Goal: Task Accomplishment & Management: Manage account settings

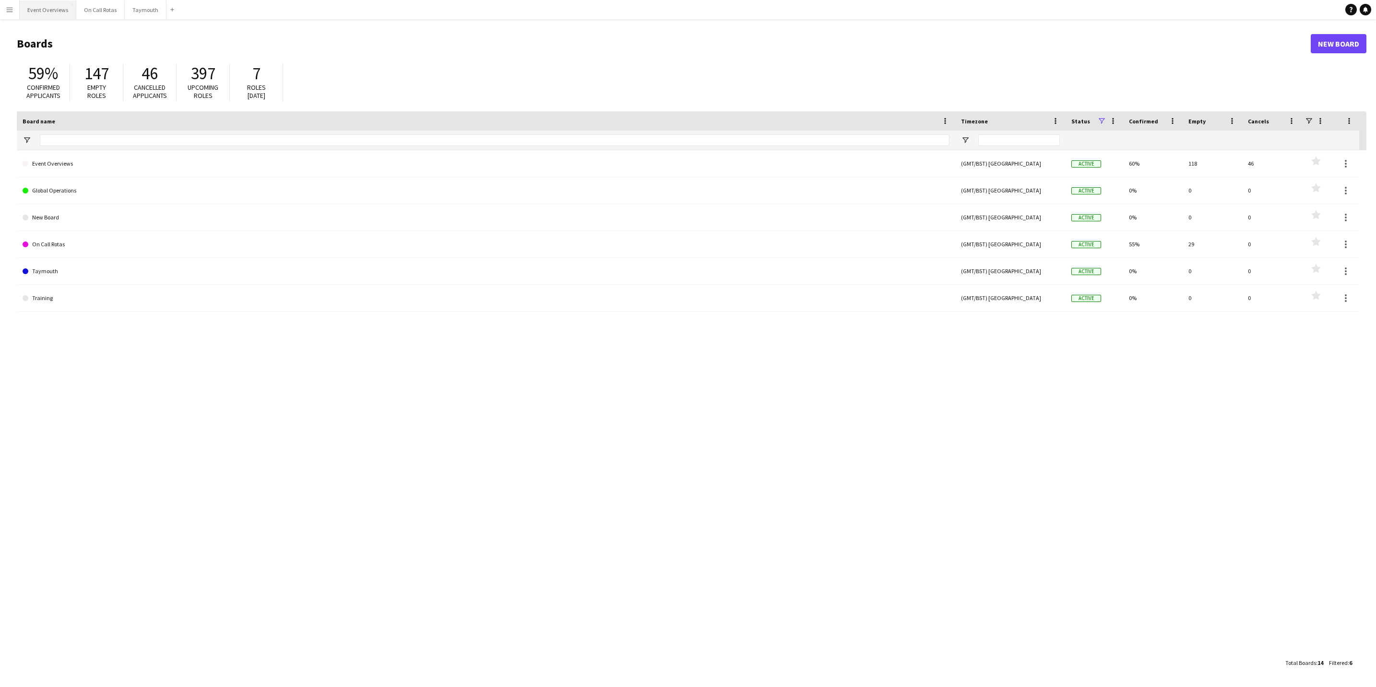
click at [38, 11] on button "Event Overviews Close" at bounding box center [48, 9] width 57 height 19
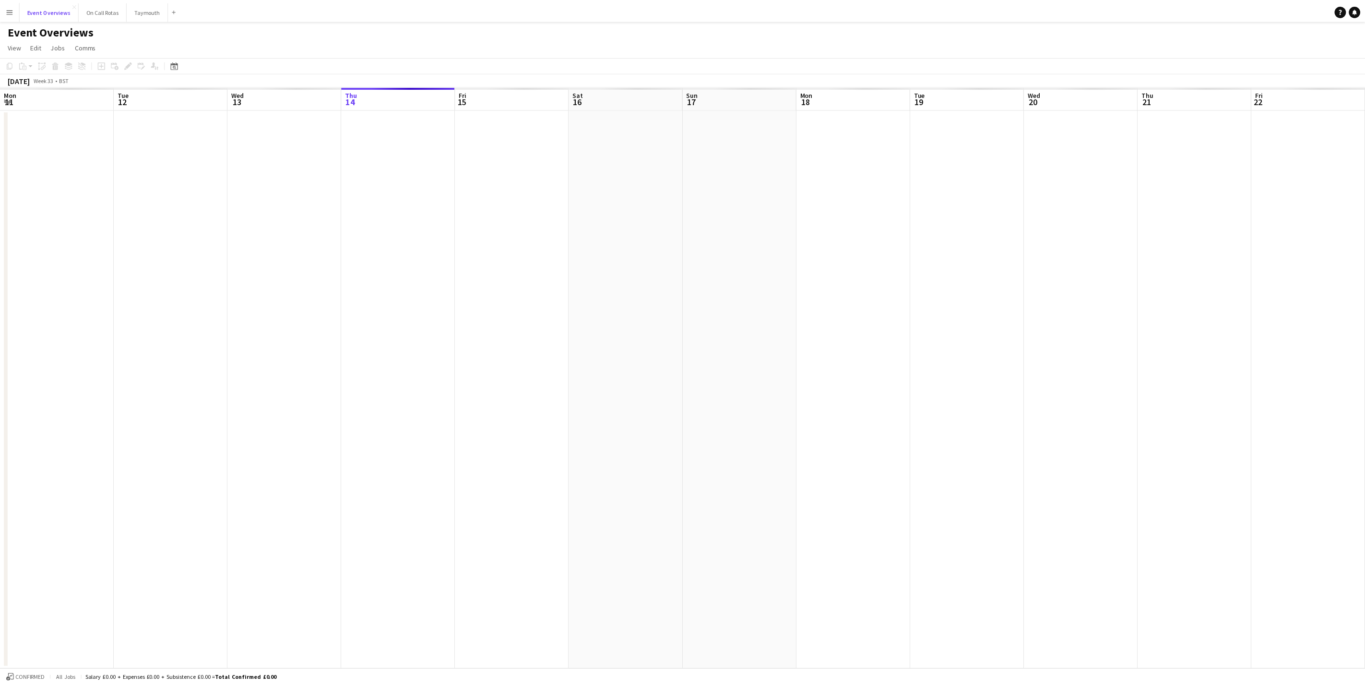
scroll to position [0, 229]
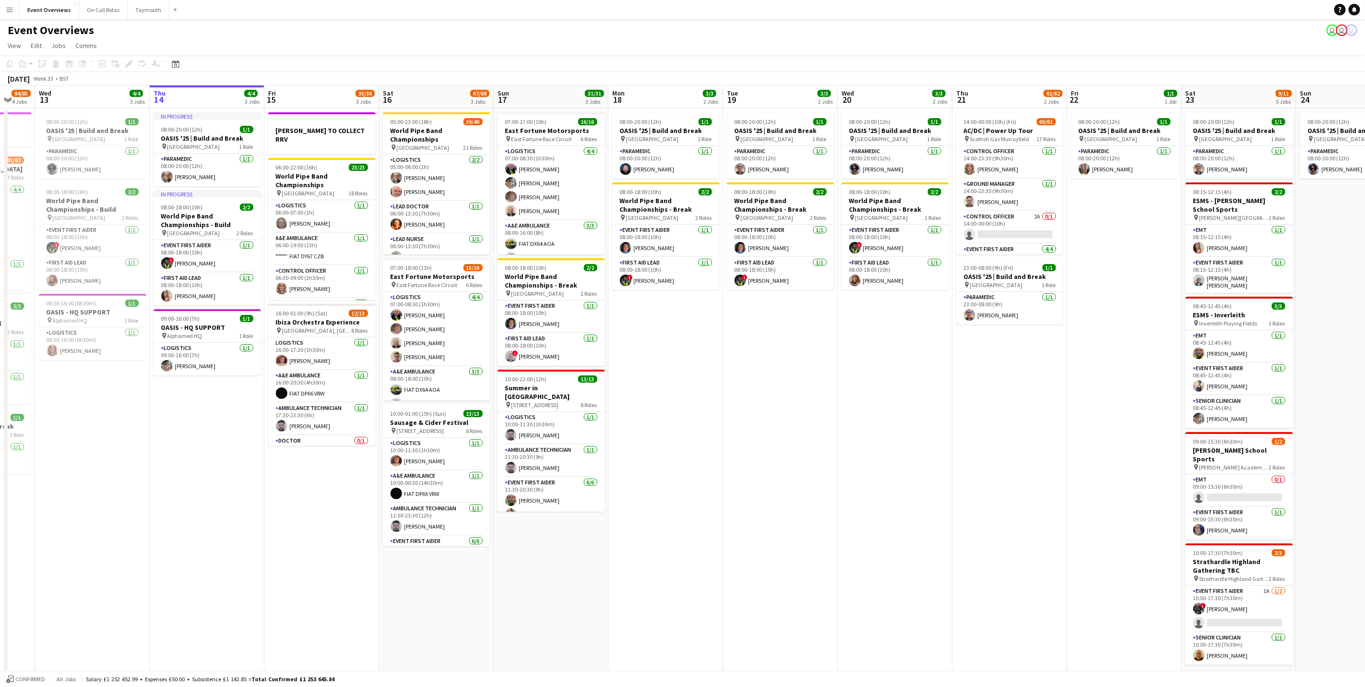
drag, startPoint x: 65, startPoint y: 424, endPoint x: 95, endPoint y: 386, distance: 47.8
click at [100, 424] on app-calendar-viewport "Mon 11 2/2 1 Job Tue 12 84/85 4 Jobs Wed 13 4/4 3 Jobs Thu 14 4/4 3 Jobs Fri 15…" at bounding box center [682, 389] width 1365 height 608
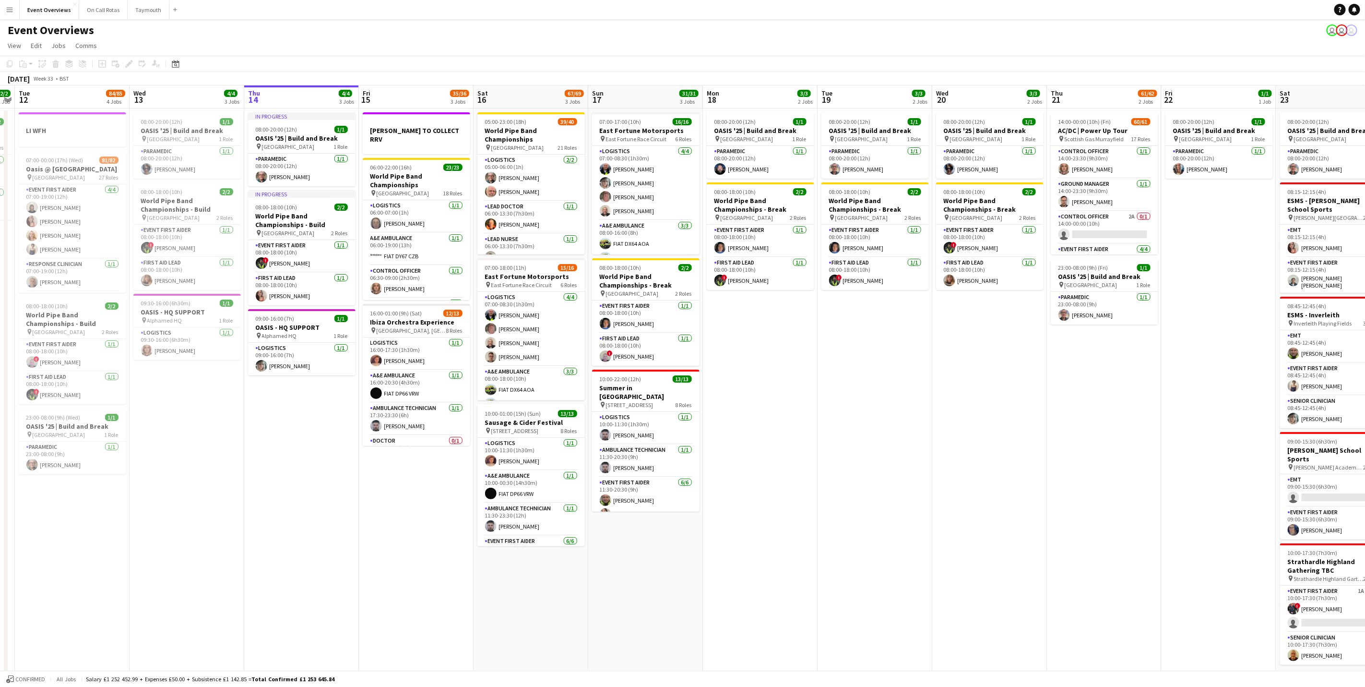
drag, startPoint x: 209, startPoint y: 453, endPoint x: 304, endPoint y: 478, distance: 98.2
click at [304, 478] on app-calendar-viewport "Sun 10 13/13 1 Job Mon 11 2/2 1 Job Tue 12 84/85 4 Jobs Wed 13 4/4 3 Jobs Thu 1…" at bounding box center [682, 389] width 1365 height 608
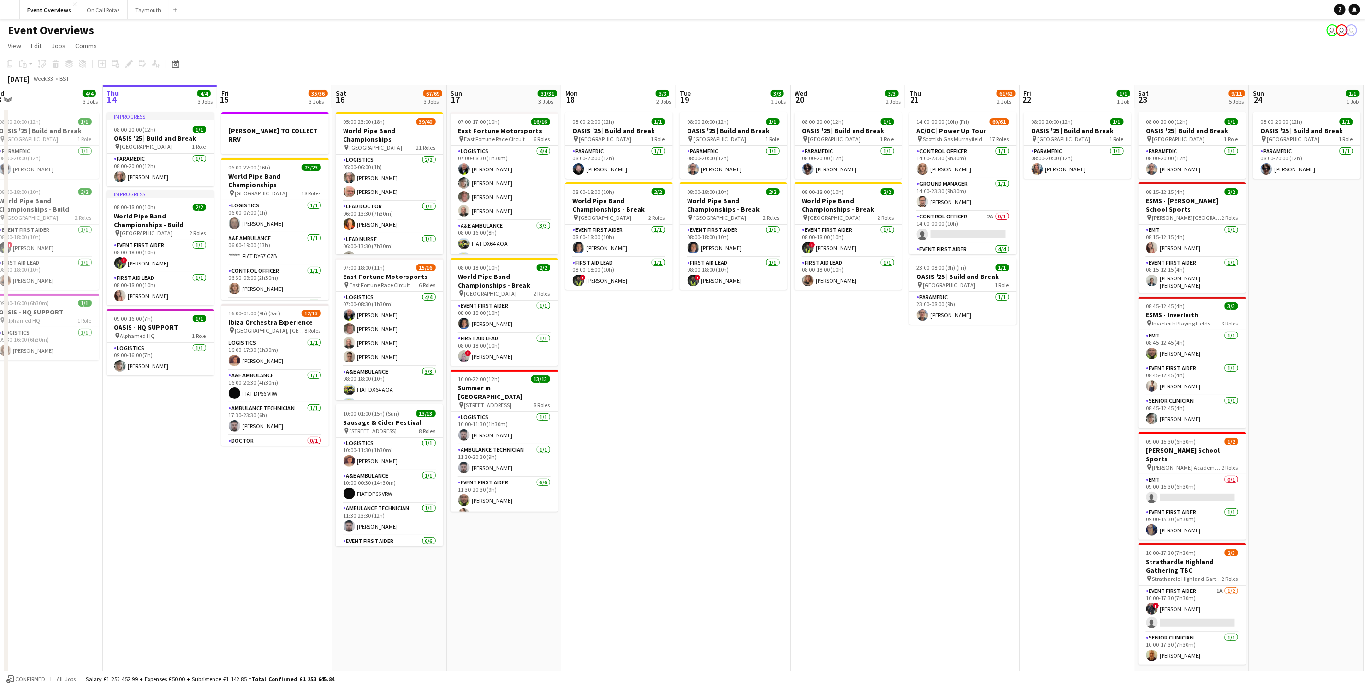
scroll to position [0, 364]
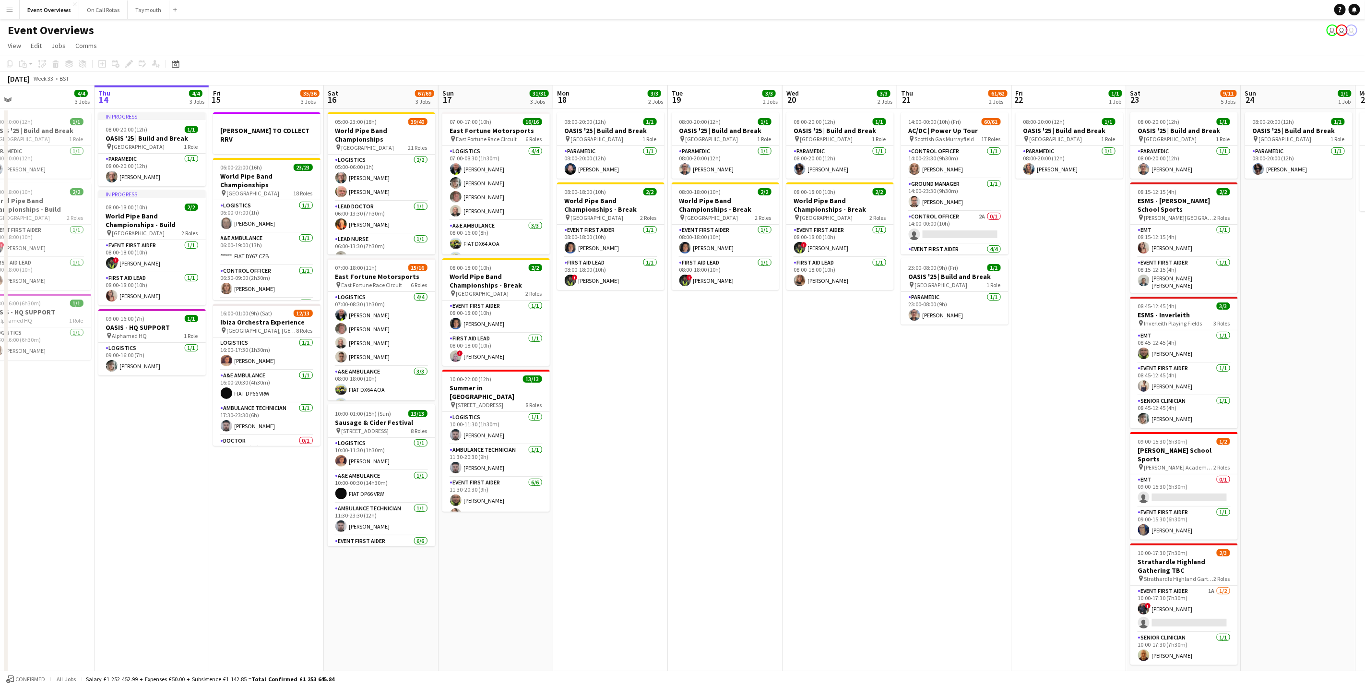
drag, startPoint x: 316, startPoint y: 462, endPoint x: 166, endPoint y: 471, distance: 150.0
click at [166, 471] on app-calendar-viewport "Sun 10 13/13 1 Job Mon 11 2/2 1 Job Tue 12 84/85 4 Jobs Wed 13 4/4 3 Jobs Thu 1…" at bounding box center [682, 389] width 1365 height 608
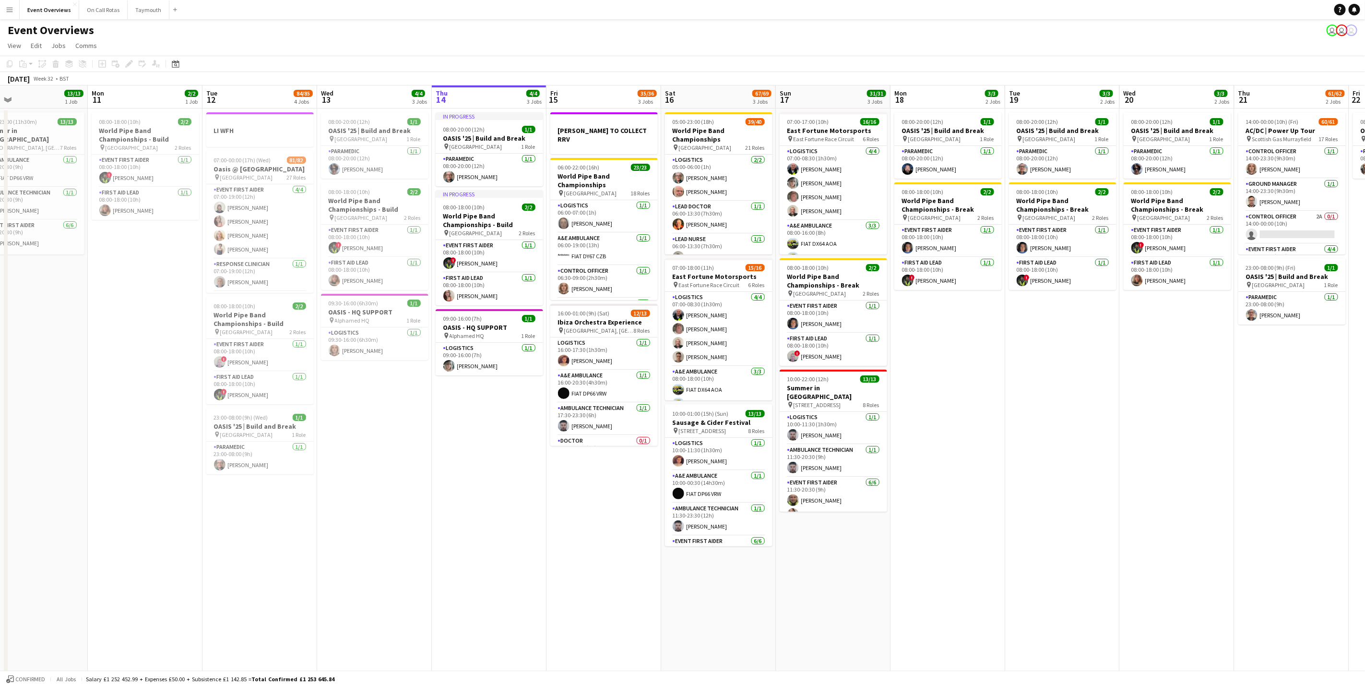
drag, startPoint x: 402, startPoint y: 573, endPoint x: 507, endPoint y: 557, distance: 106.8
click at [525, 572] on app-calendar-viewport "Fri 8 Sat 9 Sun 10 13/13 1 Job Mon 11 2/2 1 Job Tue 12 84/85 4 Jobs Wed 13 4/4 …" at bounding box center [682, 389] width 1365 height 608
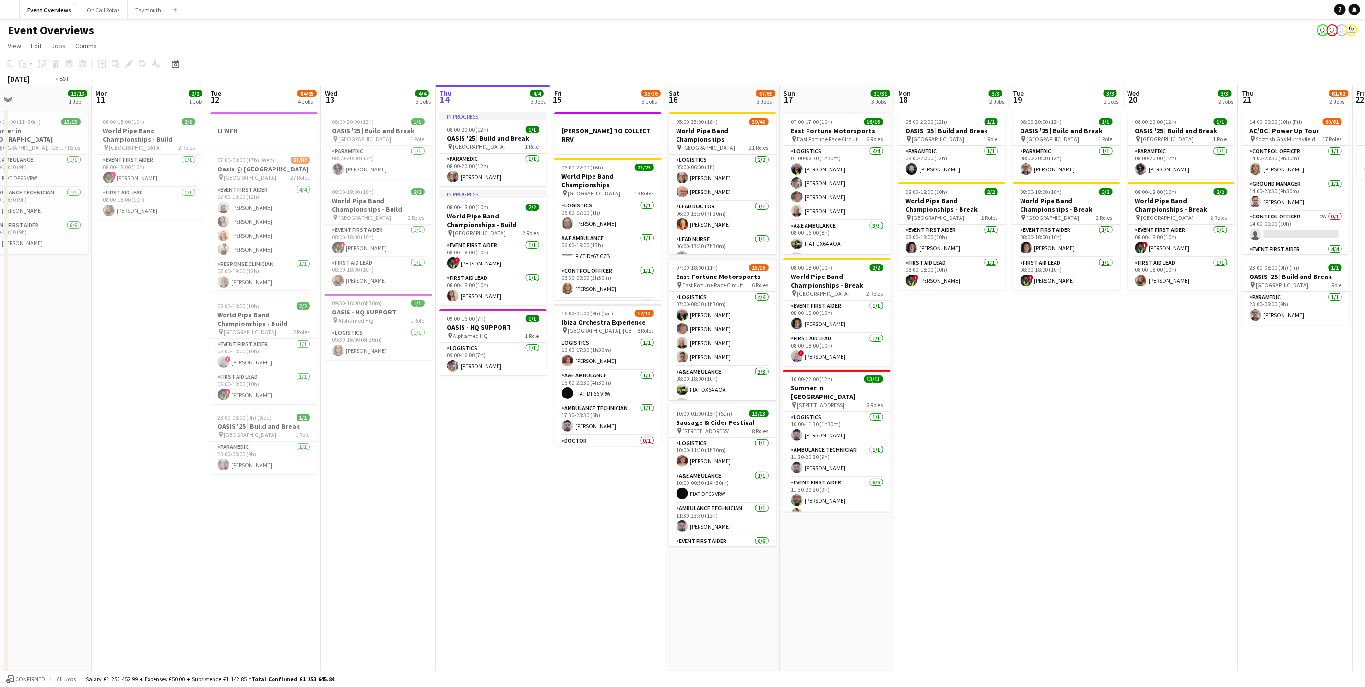
scroll to position [0, 308]
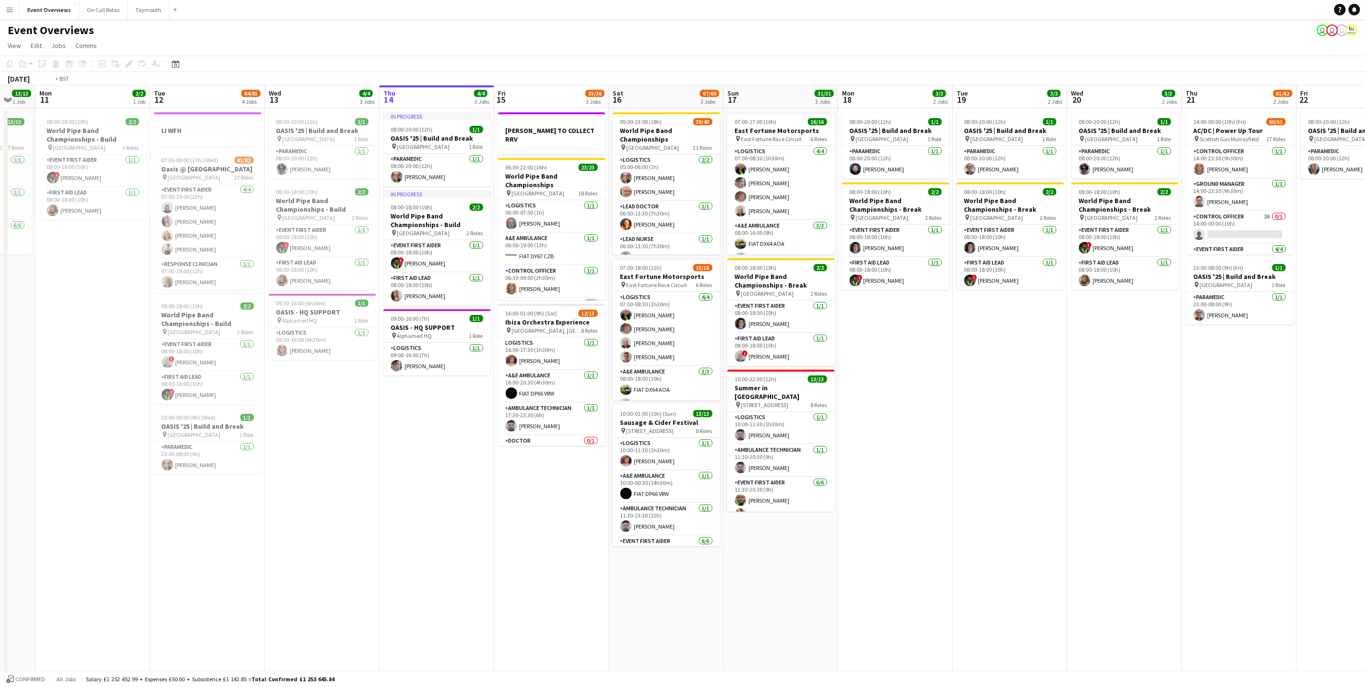
drag, startPoint x: 1264, startPoint y: 441, endPoint x: 979, endPoint y: 389, distance: 289.6
click at [979, 389] on app-calendar-viewport "Fri 8 96/97 2 Jobs Sat 9 94/95 2 Jobs Sun 10 13/13 1 Job Mon 11 2/2 1 Job Tue 1…" at bounding box center [682, 389] width 1365 height 608
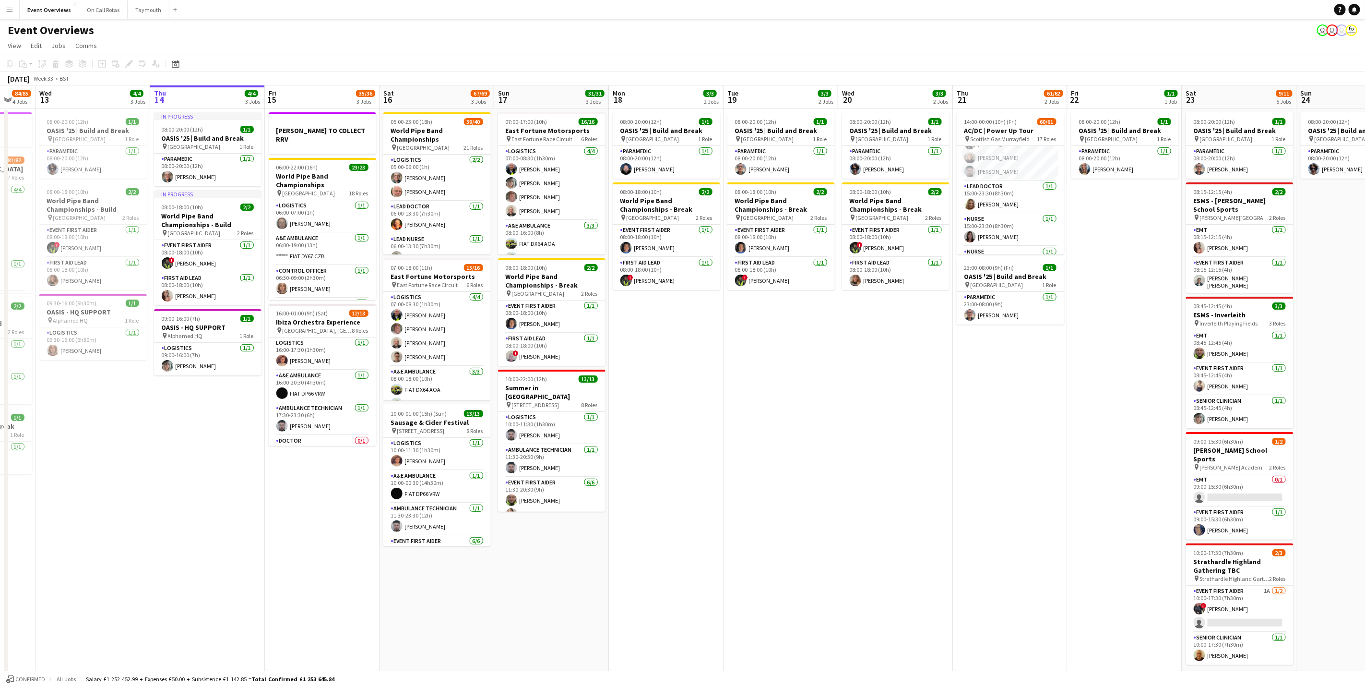
scroll to position [0, 212]
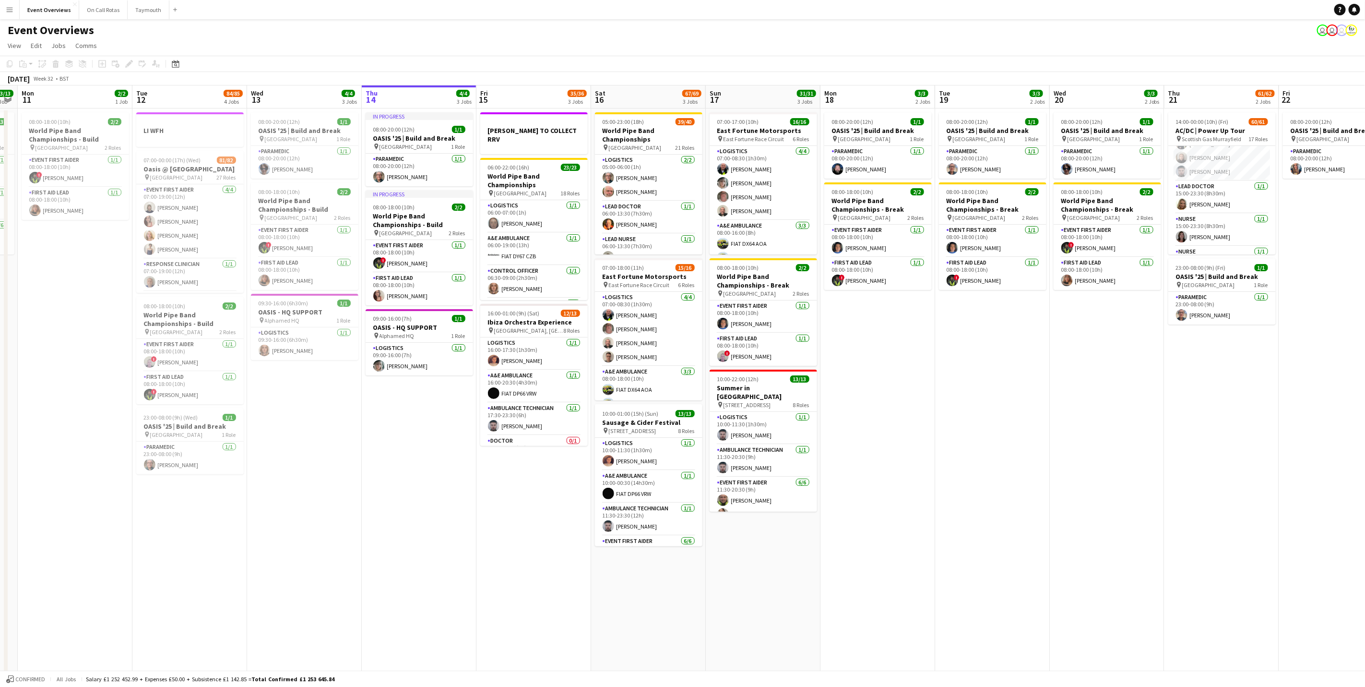
drag, startPoint x: 623, startPoint y: 455, endPoint x: 835, endPoint y: 426, distance: 214.0
click at [835, 426] on app-calendar-viewport "Sat 9 94/95 2 Jobs Sun 10 13/13 1 Job Mon 11 2/2 1 Job Tue 12 84/85 4 Jobs Wed …" at bounding box center [682, 389] width 1365 height 608
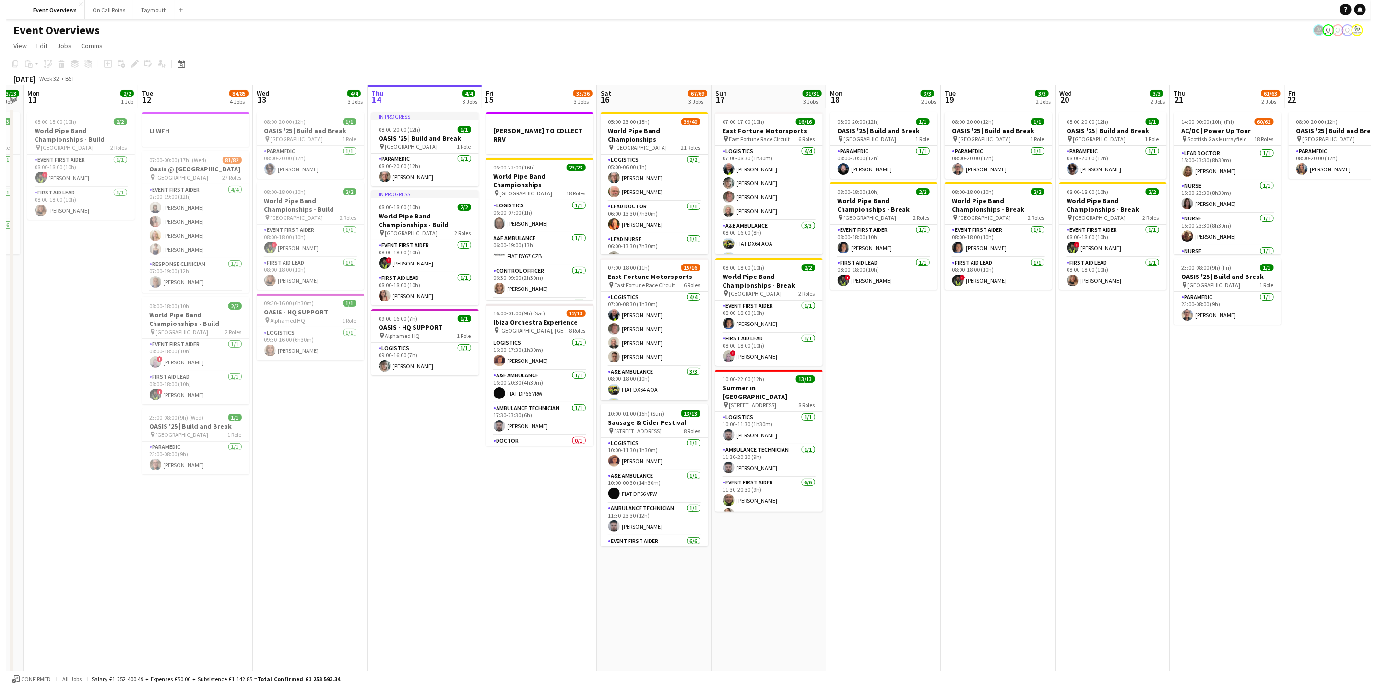
scroll to position [0, 333]
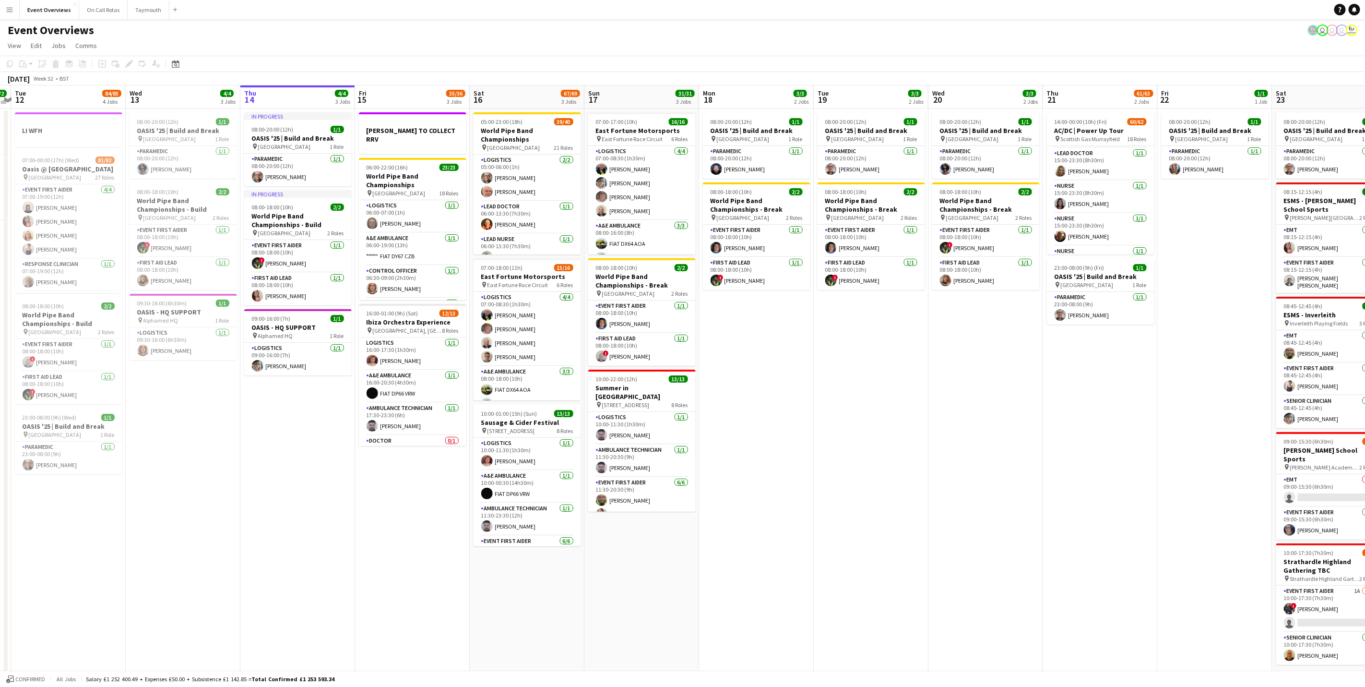
drag, startPoint x: 300, startPoint y: 440, endPoint x: 330, endPoint y: 429, distance: 32.3
click at [330, 432] on app-calendar-viewport "Sat 9 94/95 2 Jobs Sun 10 13/13 1 Job Mon 11 2/2 1 Job Tue 12 84/85 4 Jobs Wed …" at bounding box center [682, 389] width 1365 height 608
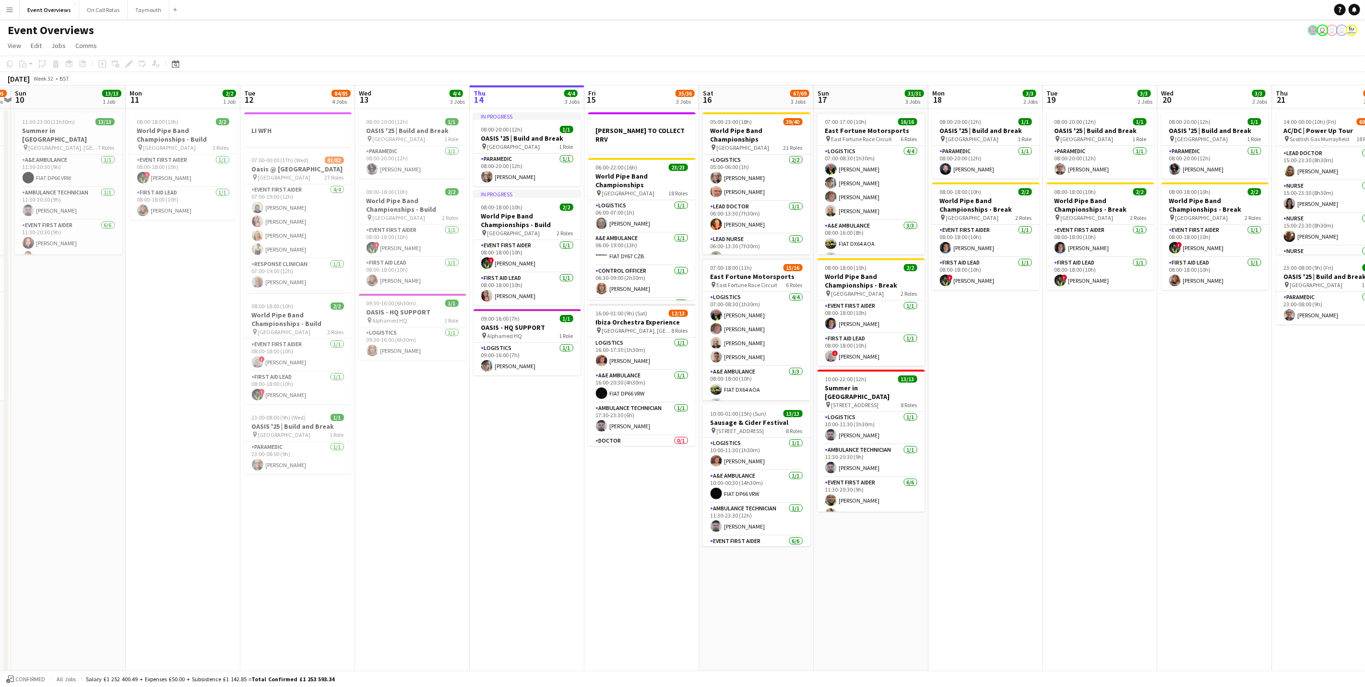
click at [0, 5] on html "Menu Boards Boards Boards All jobs Status Workforce Workforce My Workforce Recr…" at bounding box center [682, 355] width 1365 height 710
click at [6, 12] on app-icon "Menu" at bounding box center [10, 10] width 8 height 8
click at [105, 51] on link "My Workforce" at bounding box center [144, 51] width 96 height 19
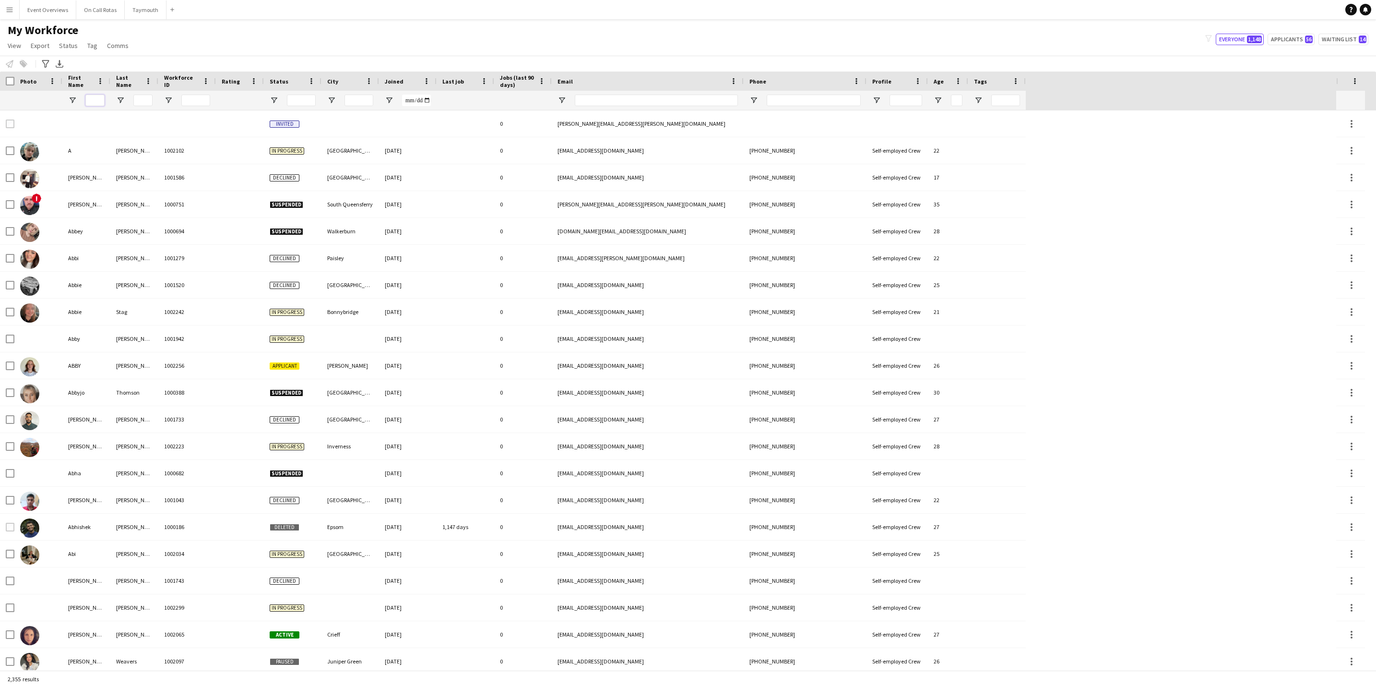
click at [102, 96] on input "First Name Filter Input" at bounding box center [94, 101] width 19 height 12
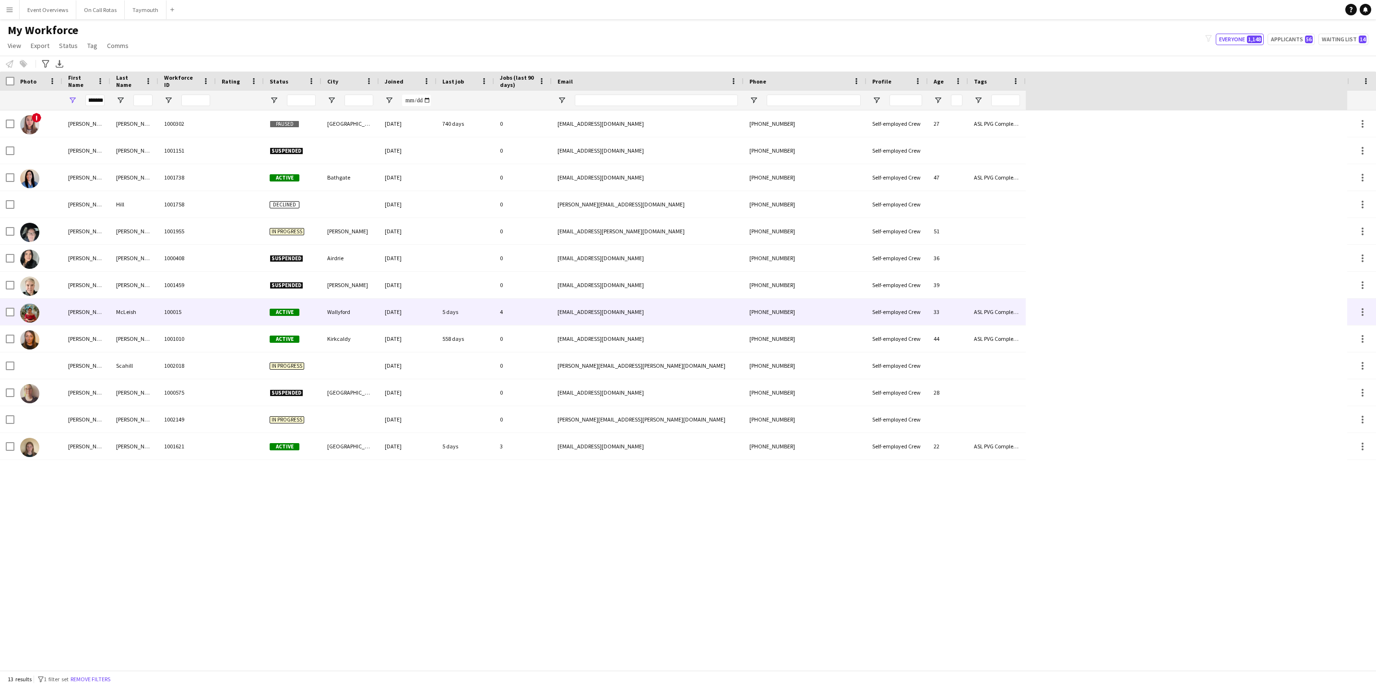
click at [152, 303] on div "McLeish" at bounding box center [134, 311] width 48 height 26
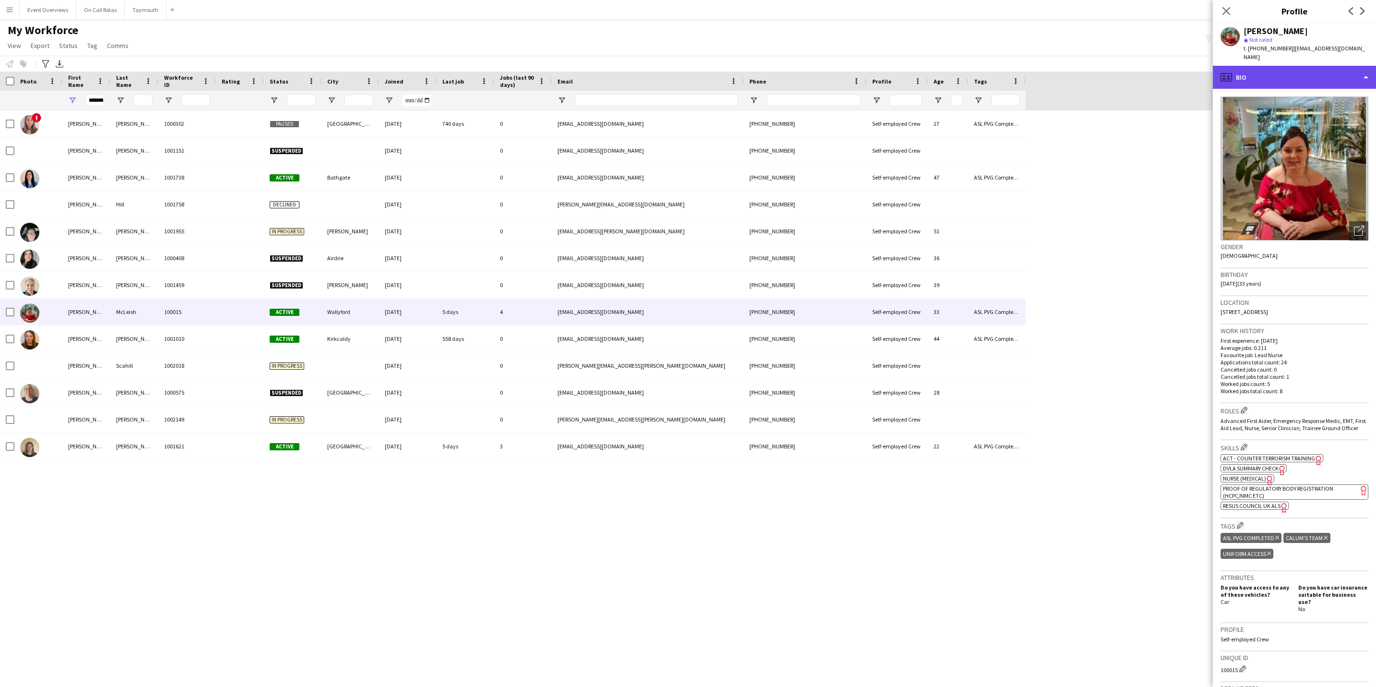
click at [1317, 70] on div "profile Bio" at bounding box center [1294, 77] width 163 height 23
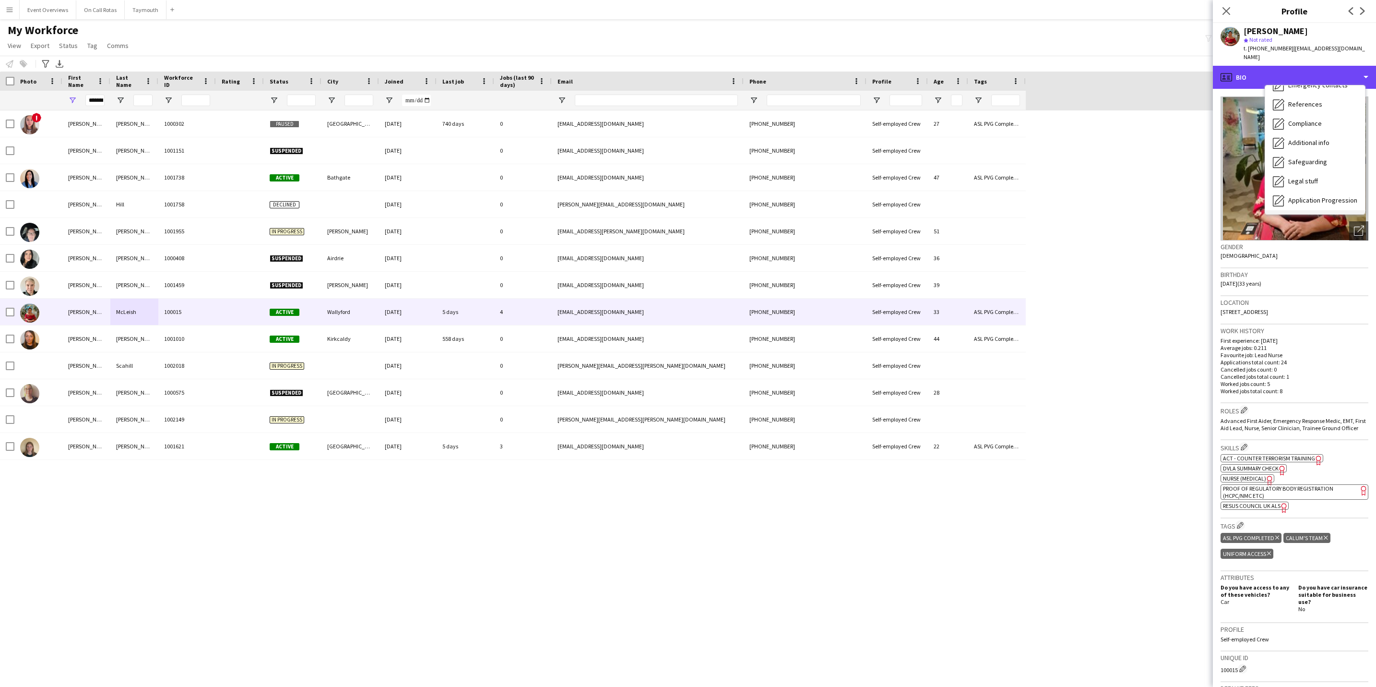
scroll to position [167, 0]
click at [1291, 196] on span "Calendar" at bounding box center [1300, 200] width 25 height 9
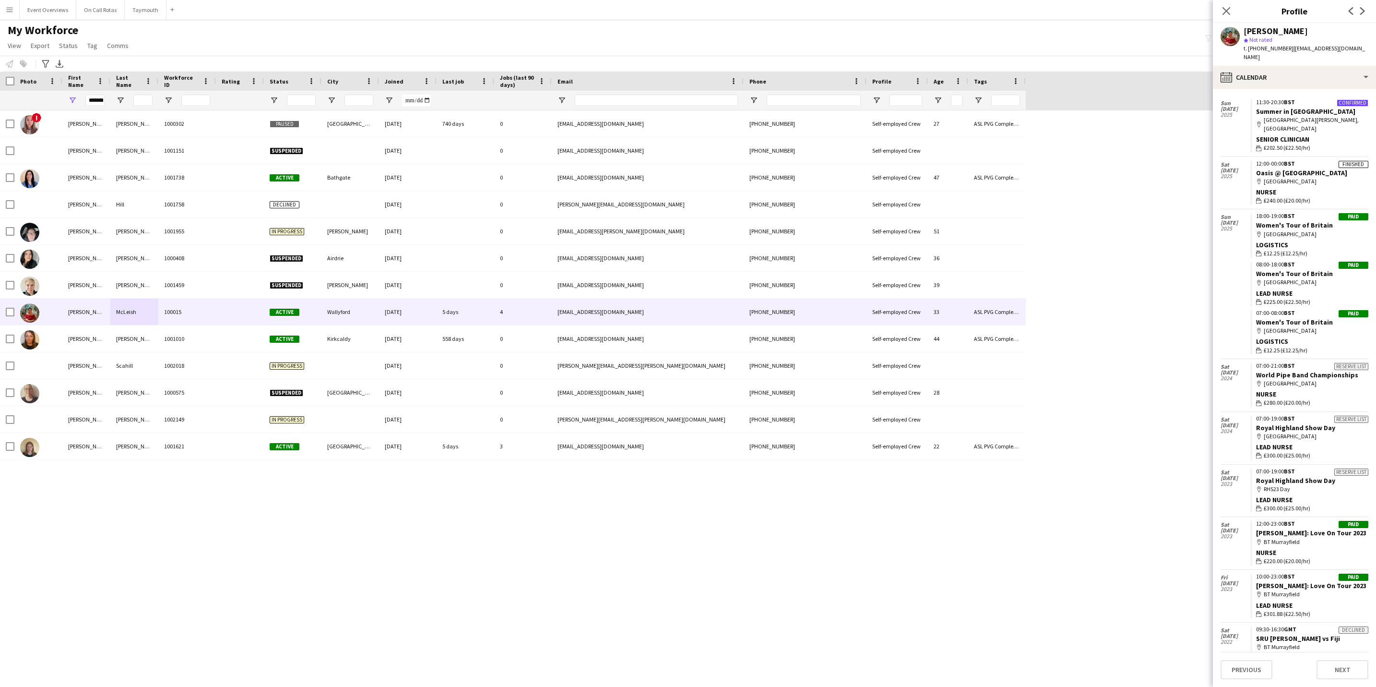
scroll to position [0, 0]
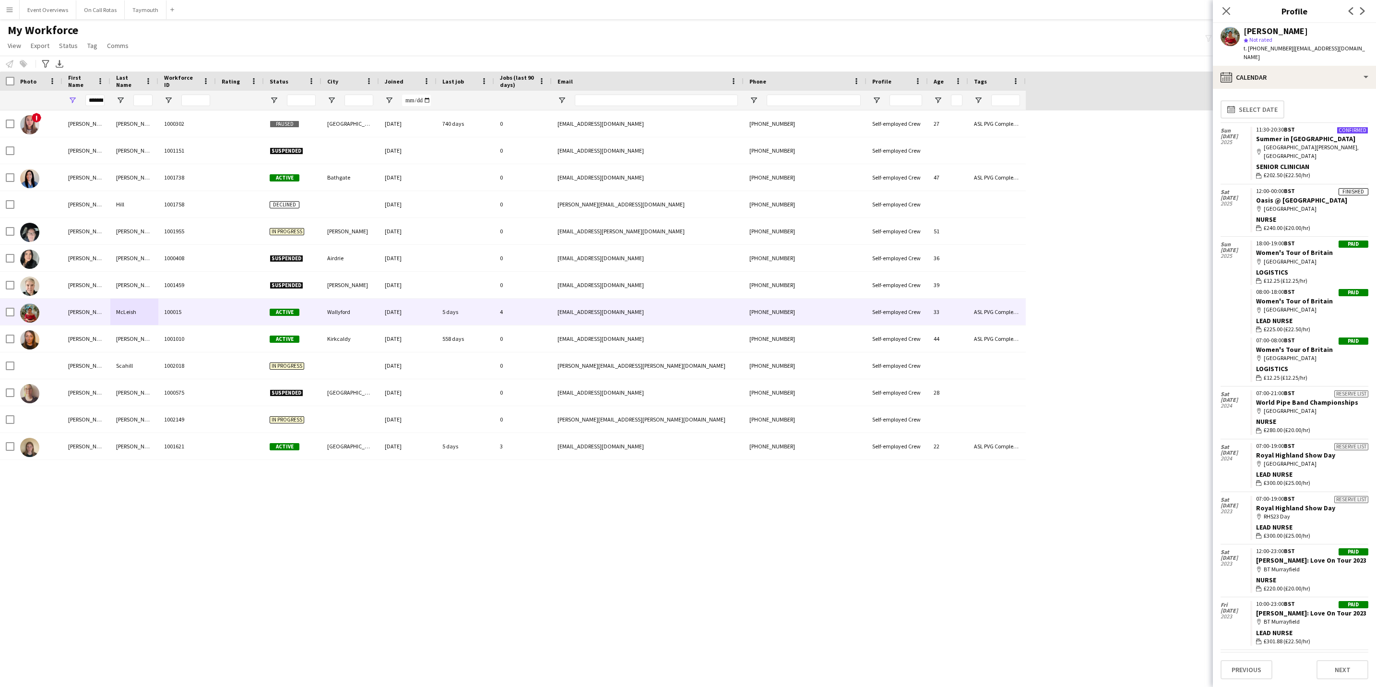
click at [1220, 3] on div "Close pop-in" at bounding box center [1226, 11] width 27 height 22
click at [96, 92] on div "*******" at bounding box center [94, 100] width 19 height 19
click at [98, 98] on input "*******" at bounding box center [94, 101] width 19 height 12
type input "*"
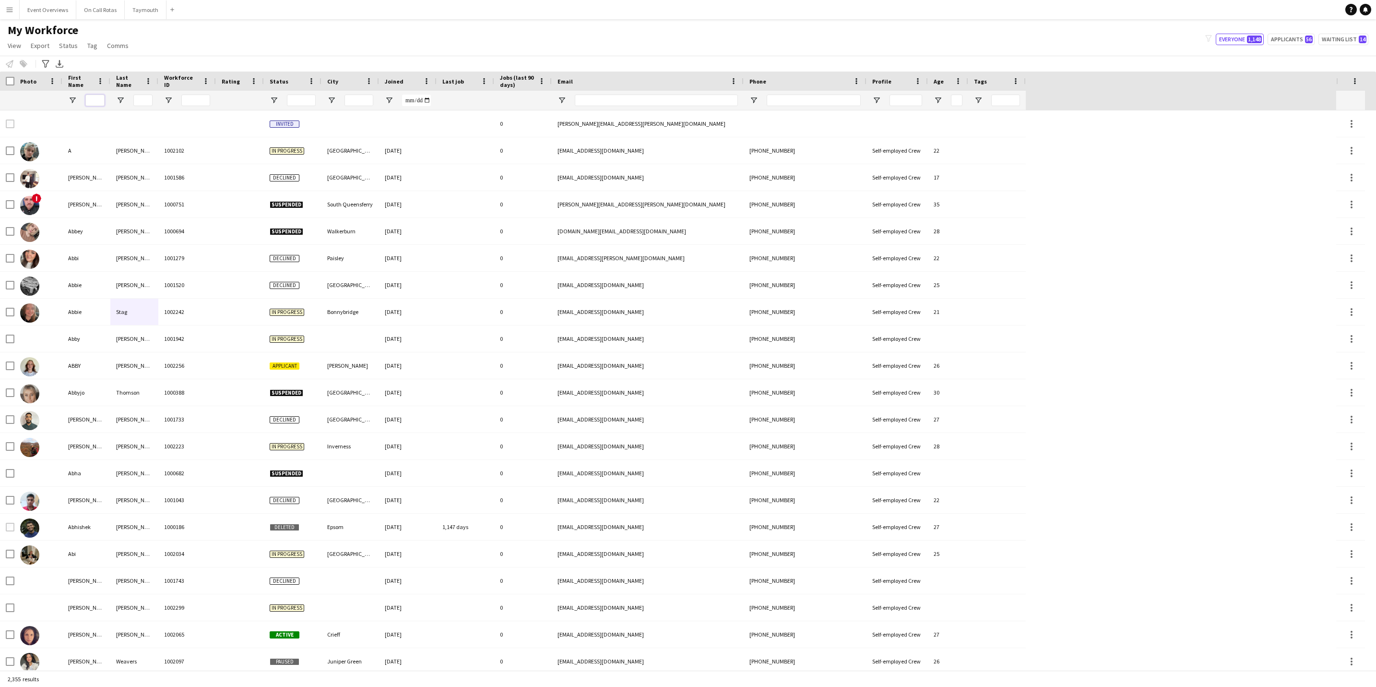
click at [103, 101] on input "First Name Filter Input" at bounding box center [94, 101] width 19 height 12
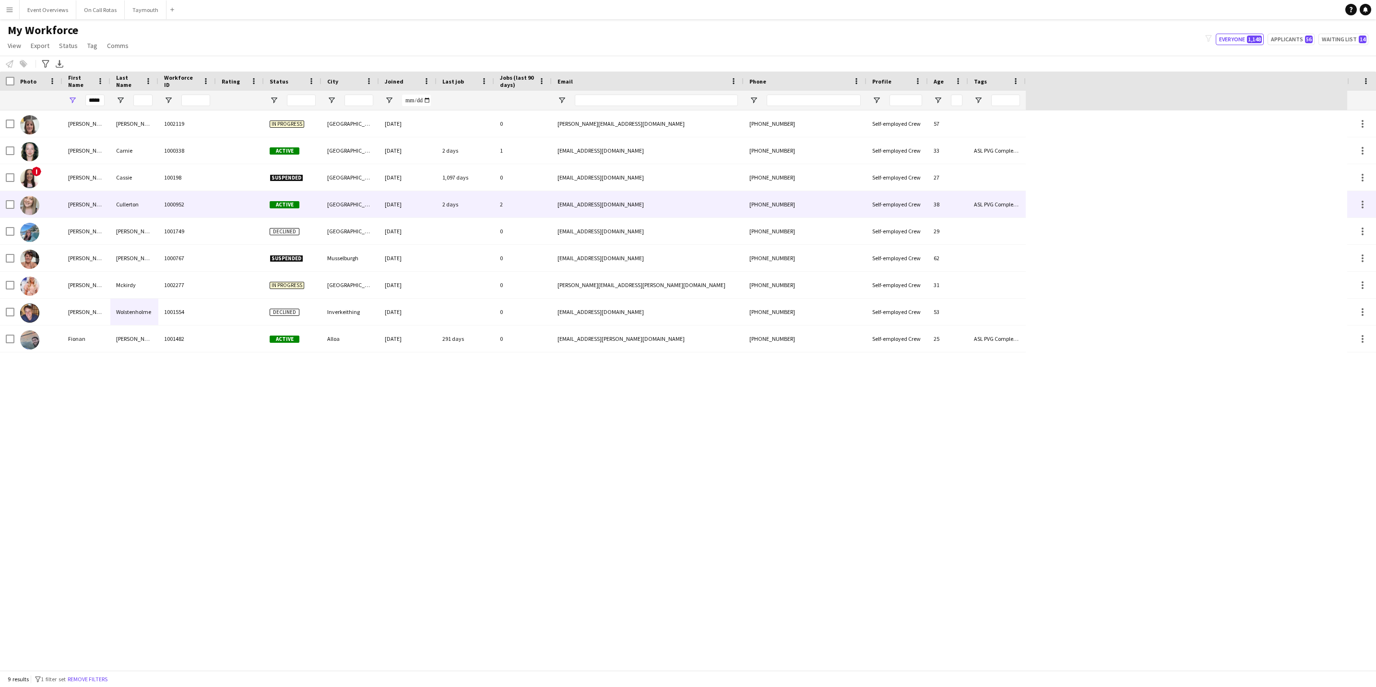
click at [96, 195] on div "[PERSON_NAME]" at bounding box center [86, 204] width 48 height 26
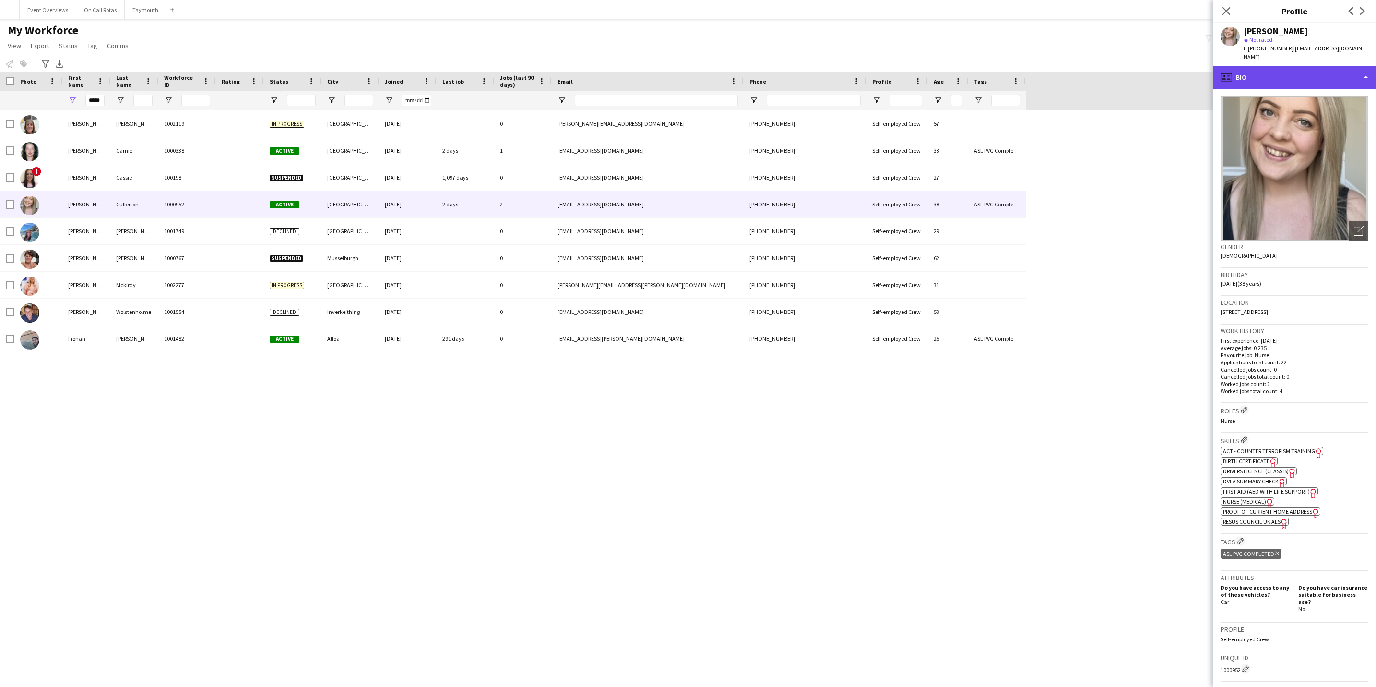
click at [1294, 72] on div "profile Bio" at bounding box center [1294, 77] width 163 height 23
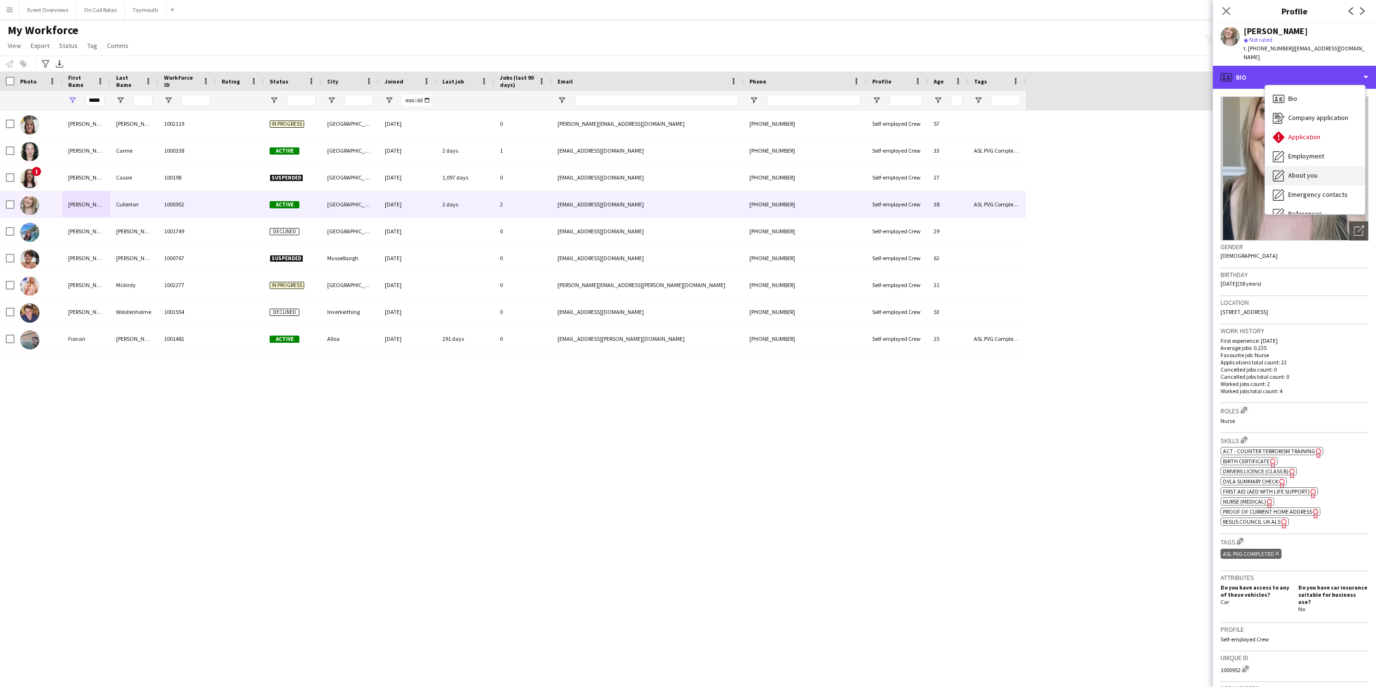
scroll to position [167, 0]
click at [1307, 191] on div "Calendar Calendar" at bounding box center [1315, 200] width 100 height 19
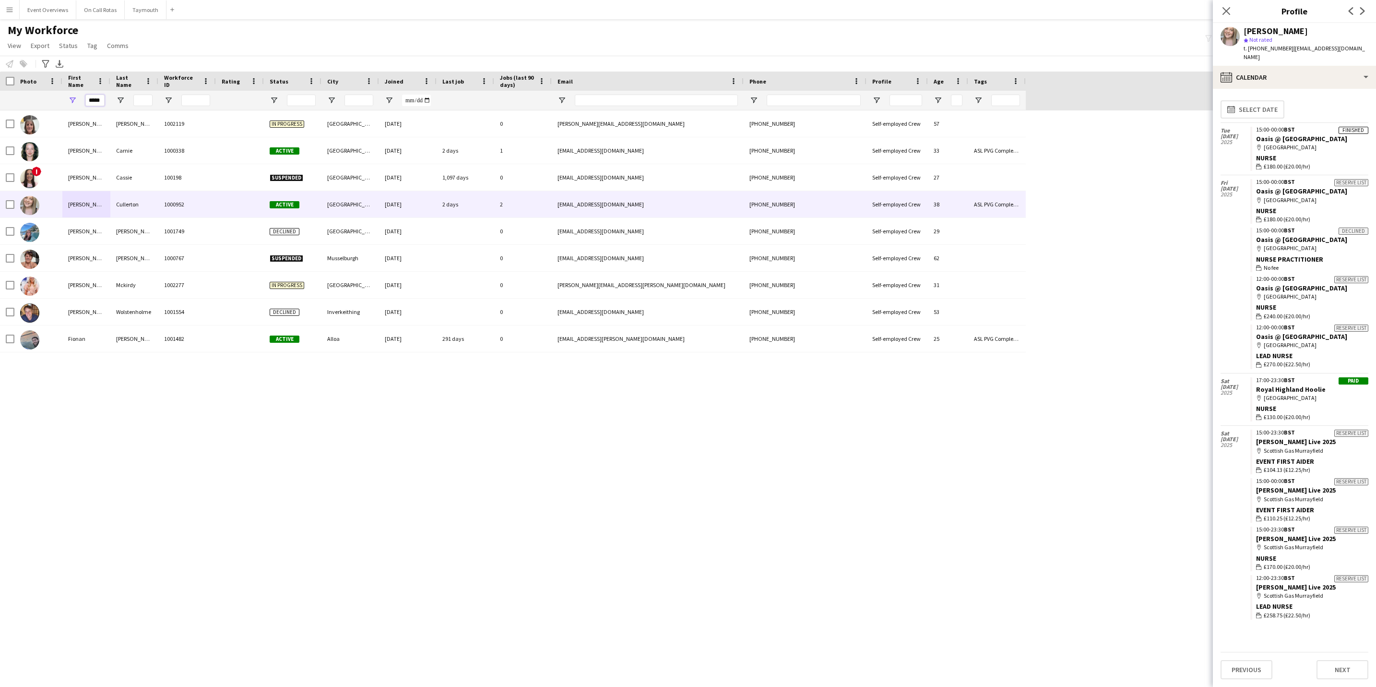
click at [98, 104] on input "*****" at bounding box center [94, 101] width 19 height 12
type input "*"
